Goal: Use online tool/utility

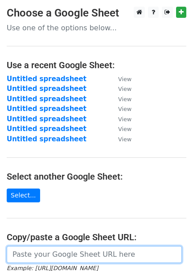
click at [74, 257] on input "url" at bounding box center [94, 254] width 175 height 17
paste input "https://docs.google.com/spreadsheets/d/1lv_YOPNK5q5acutu2WiKwCA8_YkeVKpaGnHxB4v…"
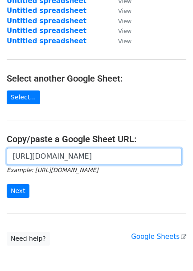
scroll to position [99, 0]
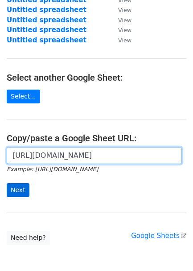
type input "https://docs.google.com/spreadsheets/d/1lv_YOPNK5q5acutu2WiKwCA8_YkeVKpaGnHxB4v…"
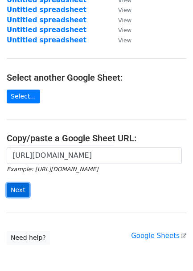
click at [18, 190] on input "Next" at bounding box center [18, 190] width 23 height 14
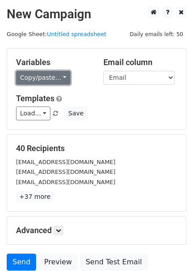
click at [45, 76] on link "Copy/paste..." at bounding box center [43, 78] width 54 height 14
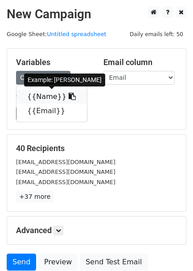
click at [45, 96] on link "{{Name}}" at bounding box center [51, 97] width 70 height 14
